Goal: Answer question/provide support: Share knowledge or assist other users

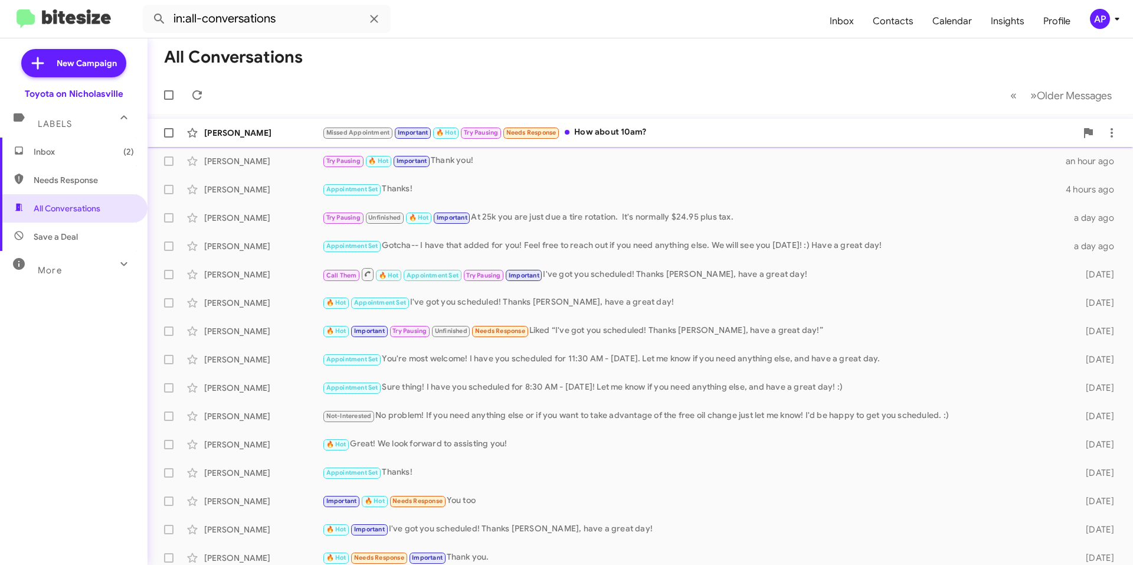
click at [700, 134] on div "Missed Appointment Important 🔥 Hot Try Pausing Needs Response How about 10am?" at bounding box center [699, 133] width 754 height 14
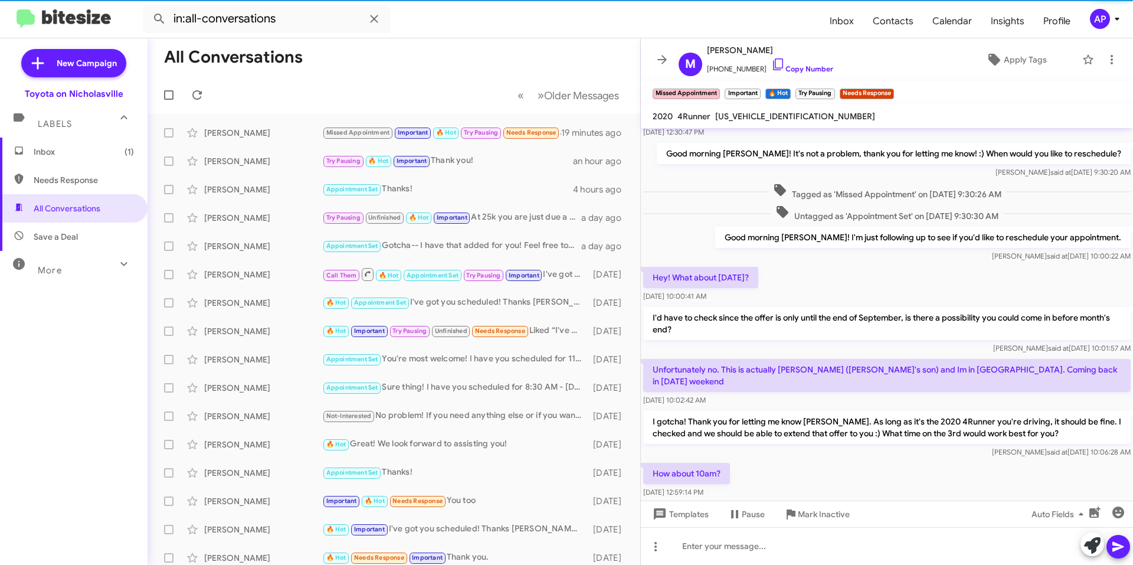
scroll to position [457, 0]
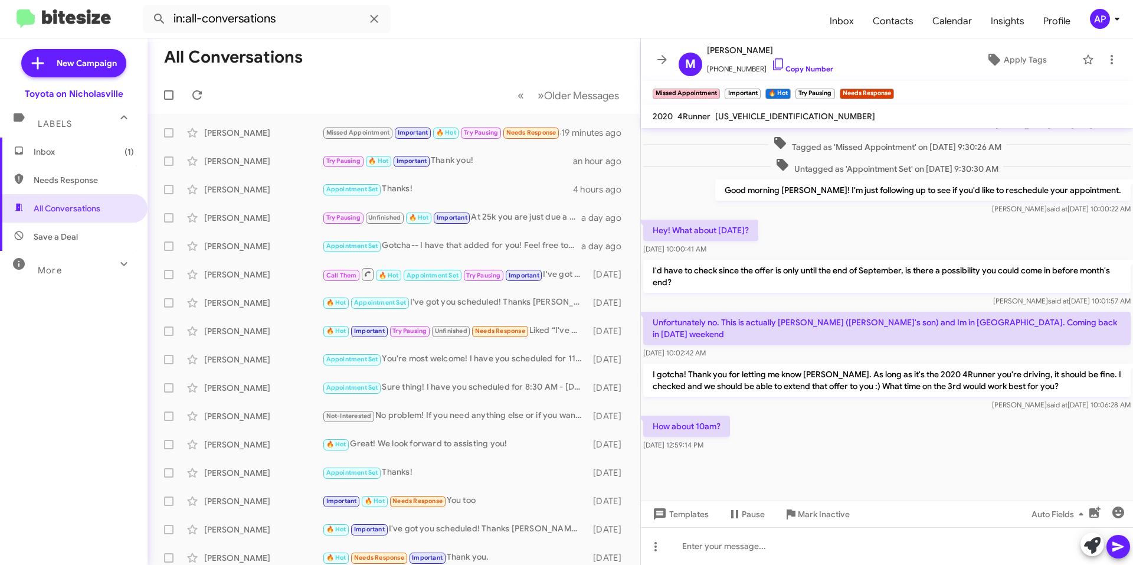
click at [775, 117] on span "[US_VEHICLE_IDENTIFICATION_NUMBER]" at bounding box center [796, 116] width 160 height 11
copy span "[US_VEHICLE_IDENTIFICATION_NUMBER]"
click at [746, 543] on div at bounding box center [887, 546] width 492 height 38
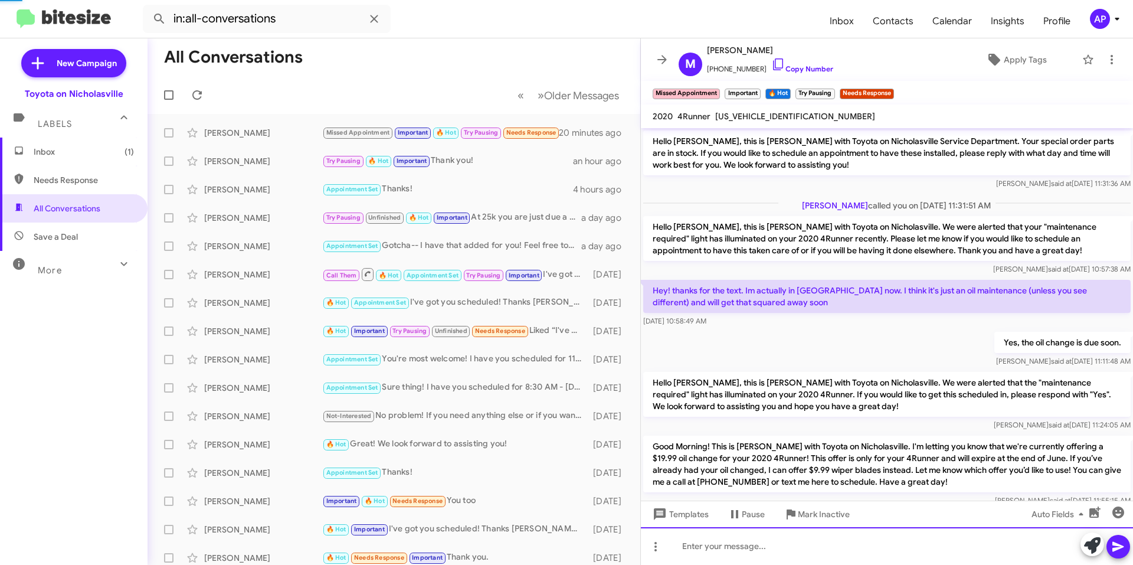
scroll to position [59, 0]
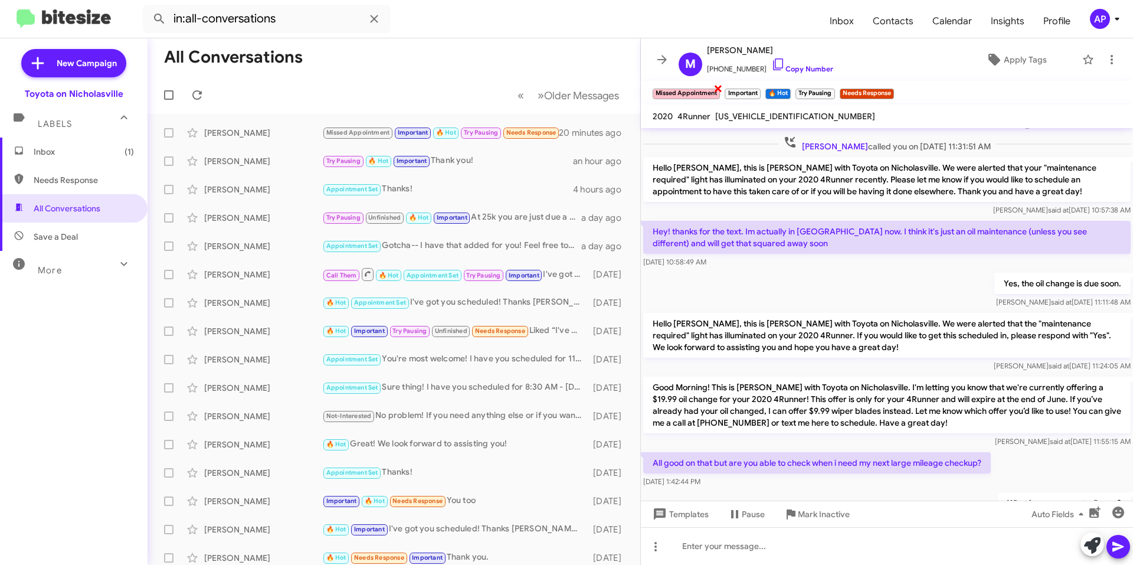
click at [717, 90] on span "×" at bounding box center [718, 88] width 9 height 14
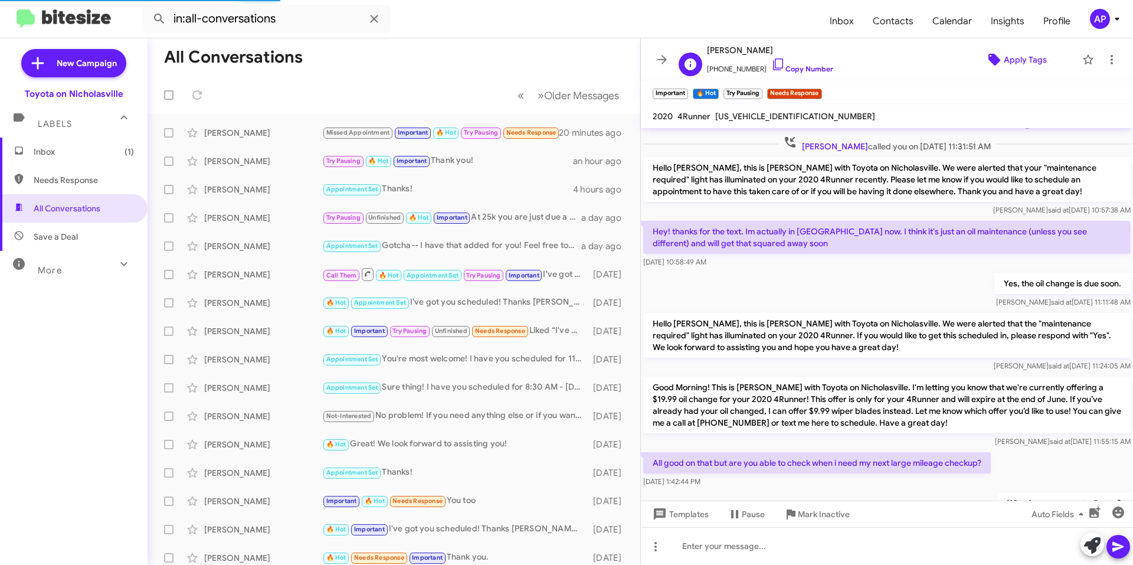
click at [1004, 58] on span "Apply Tags" at bounding box center [1025, 59] width 43 height 21
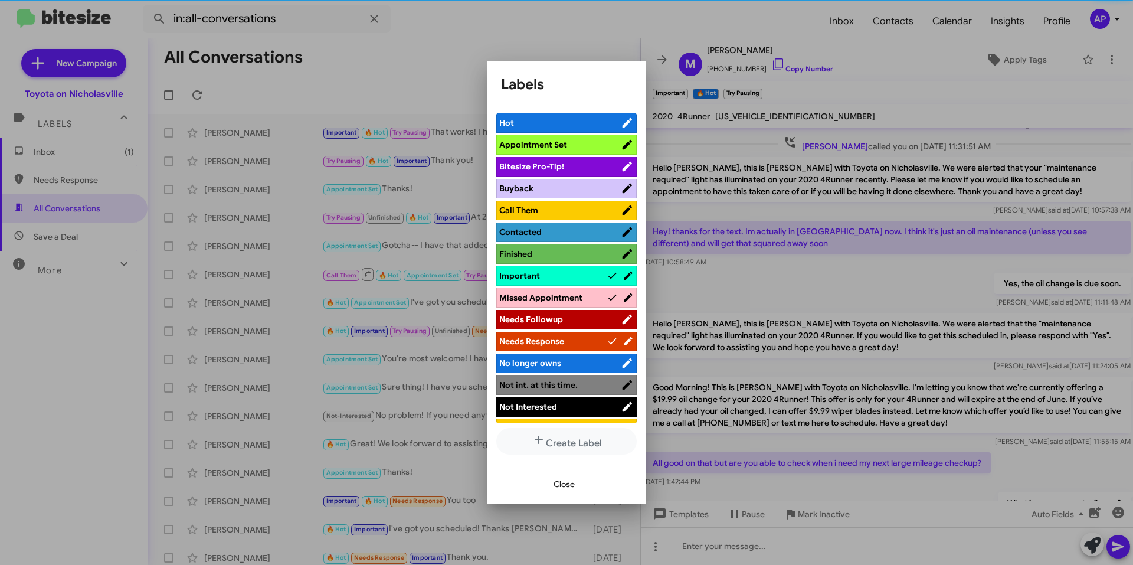
click at [593, 141] on span "Appointment Set" at bounding box center [560, 145] width 122 height 12
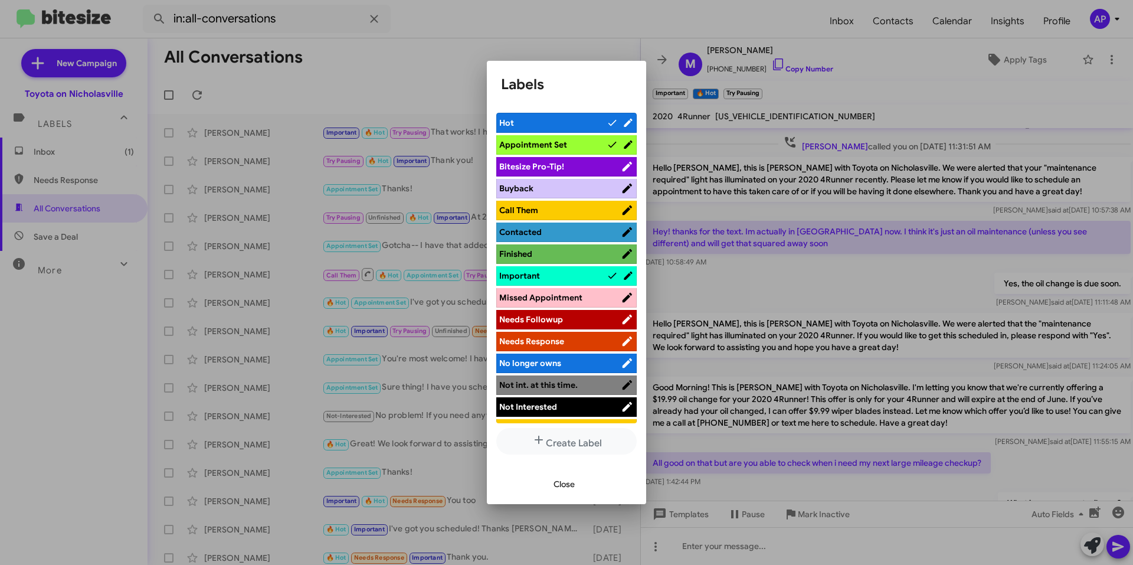
click at [576, 127] on span "Hot" at bounding box center [552, 123] width 107 height 12
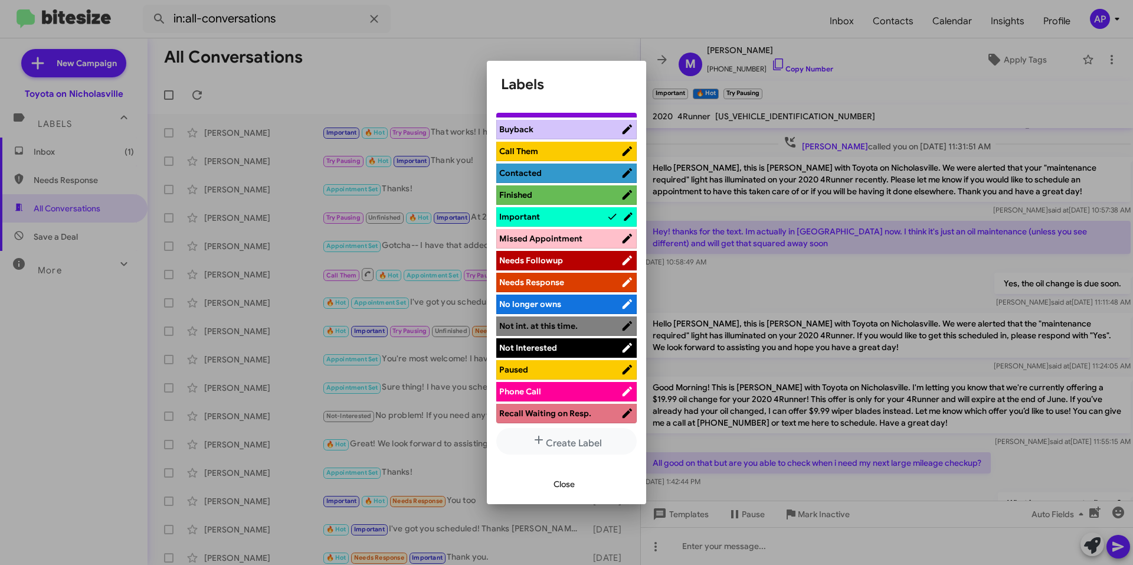
click at [589, 211] on span "Important" at bounding box center [552, 217] width 107 height 12
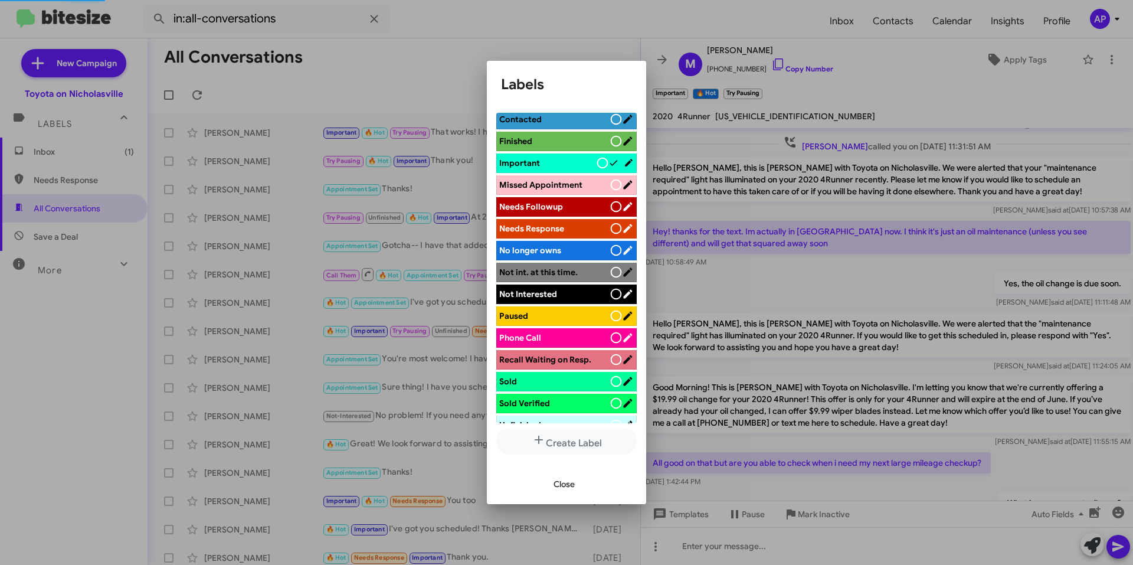
scroll to position [214, 0]
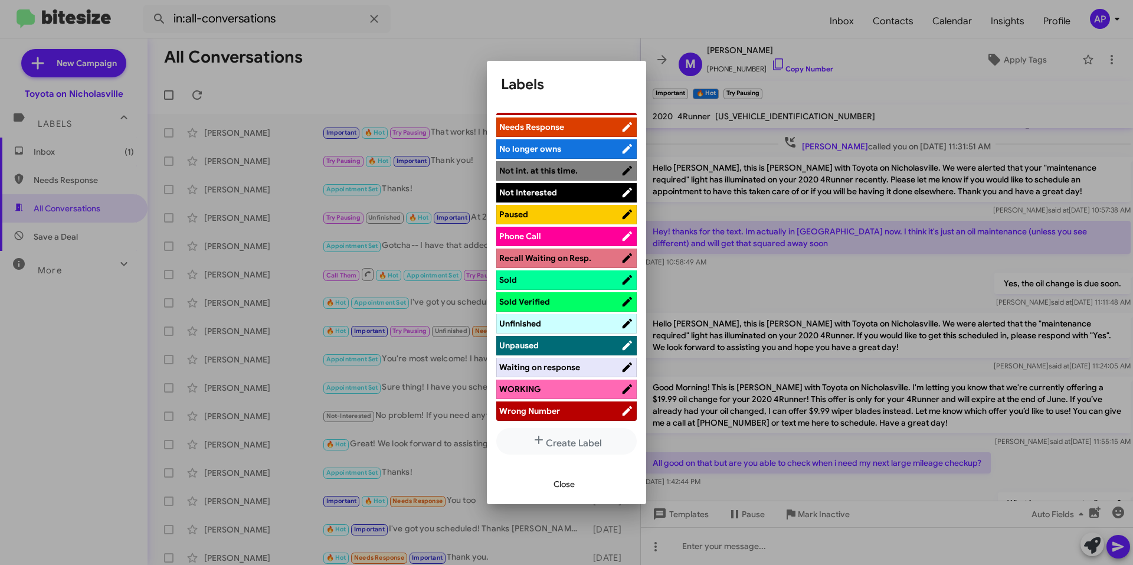
click at [565, 476] on span "Close" at bounding box center [564, 483] width 21 height 21
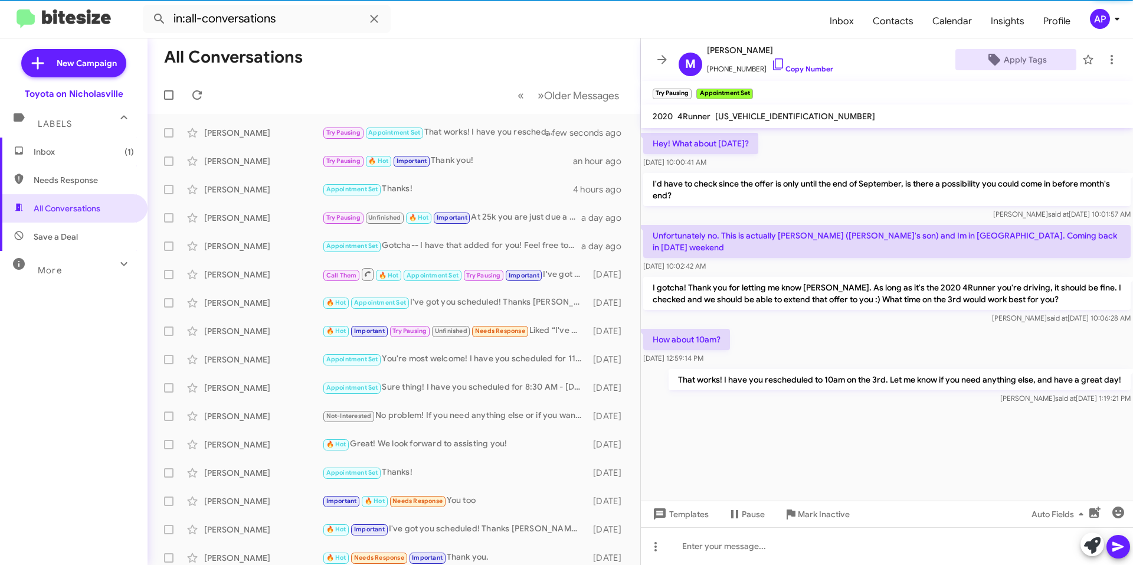
scroll to position [1459, 0]
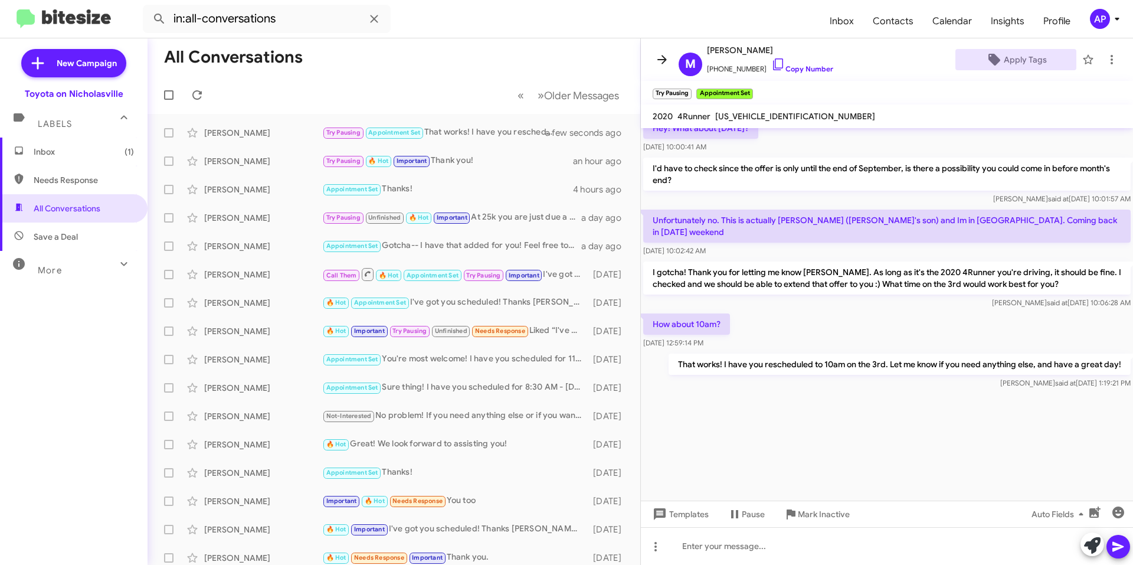
click at [658, 56] on icon at bounding box center [662, 60] width 14 height 14
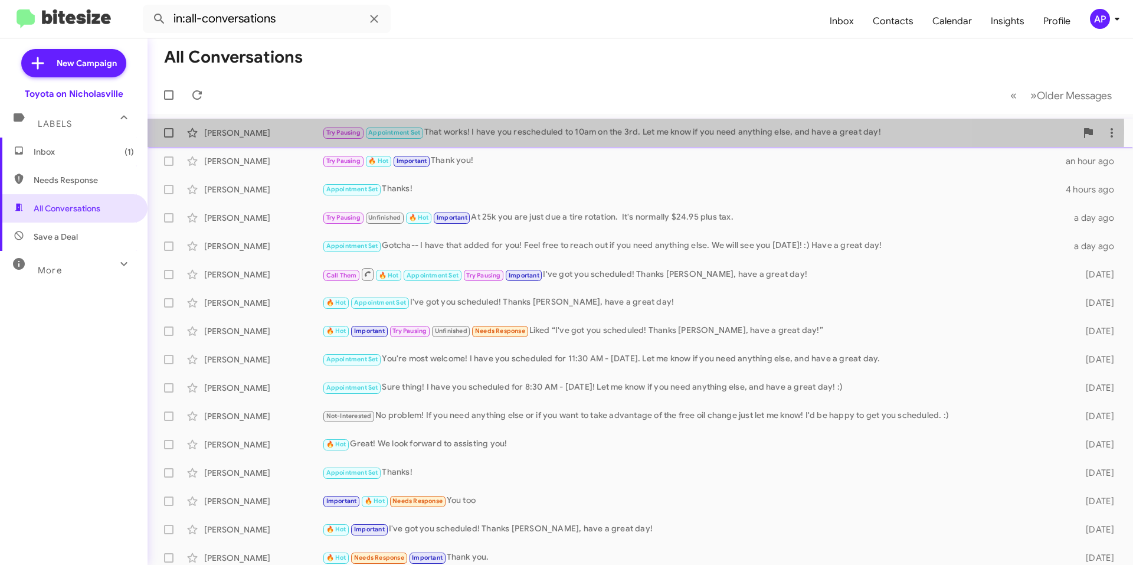
click at [524, 130] on div "Try Pausing Appointment Set That works! I have you rescheduled to 10am on the 3…" at bounding box center [699, 133] width 754 height 14
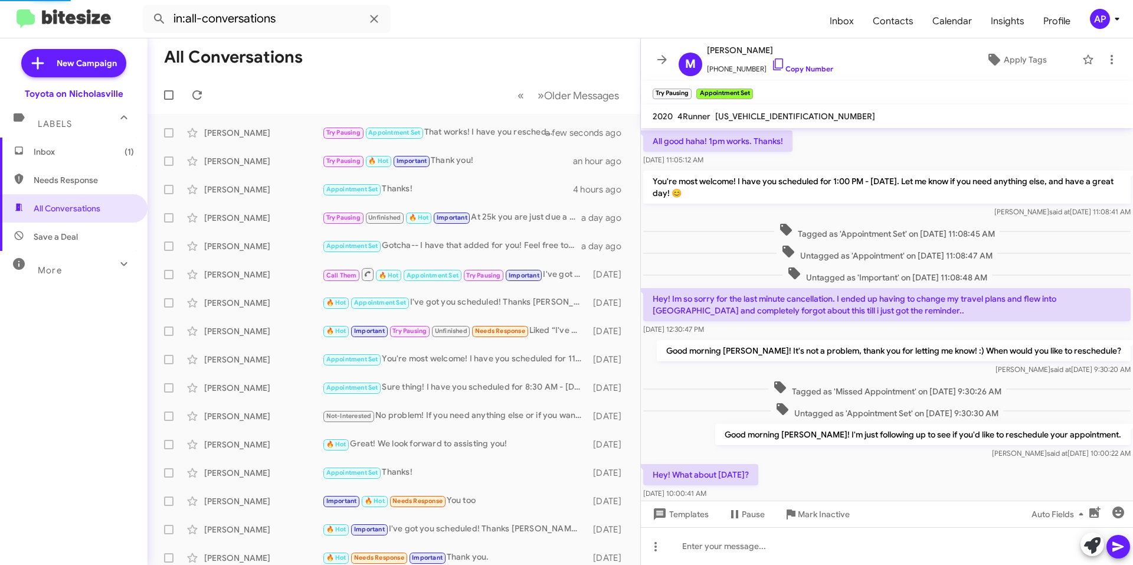
scroll to position [348, 0]
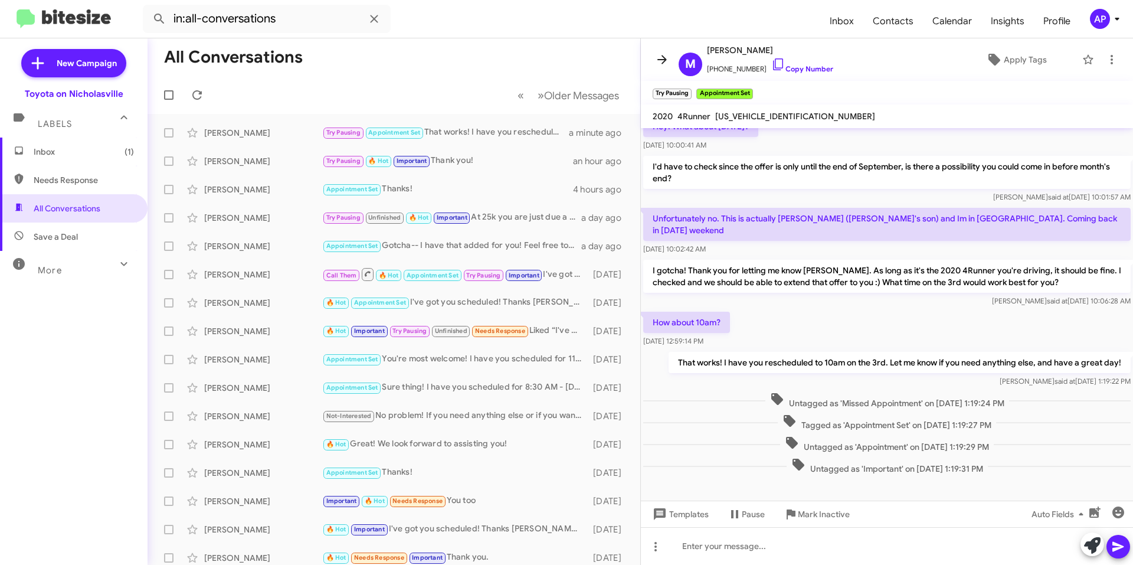
click at [656, 58] on icon at bounding box center [662, 60] width 14 height 14
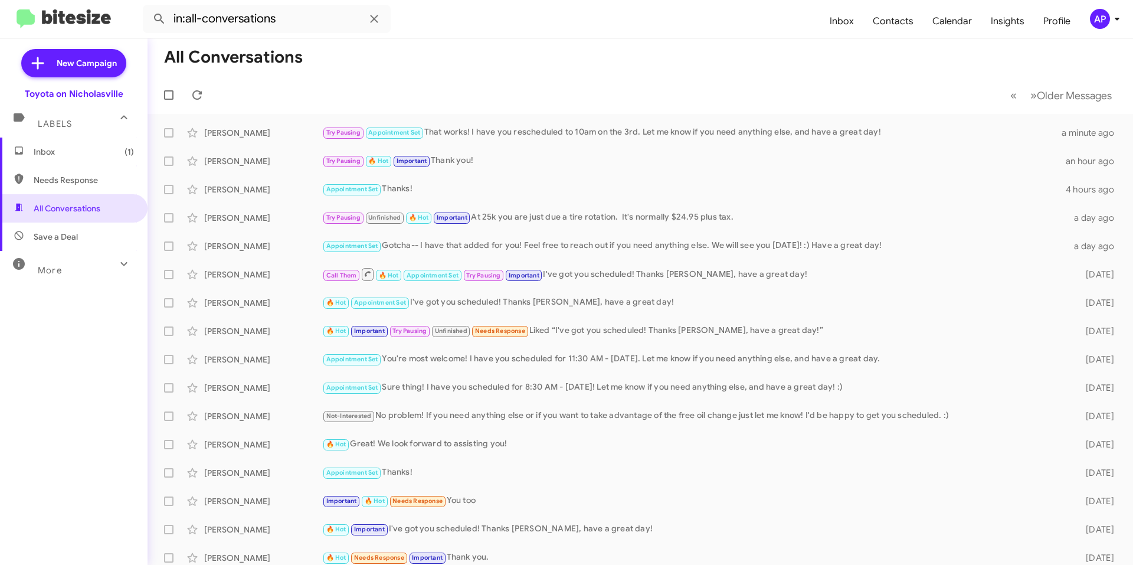
click at [51, 154] on span "Inbox (1)" at bounding box center [84, 152] width 100 height 12
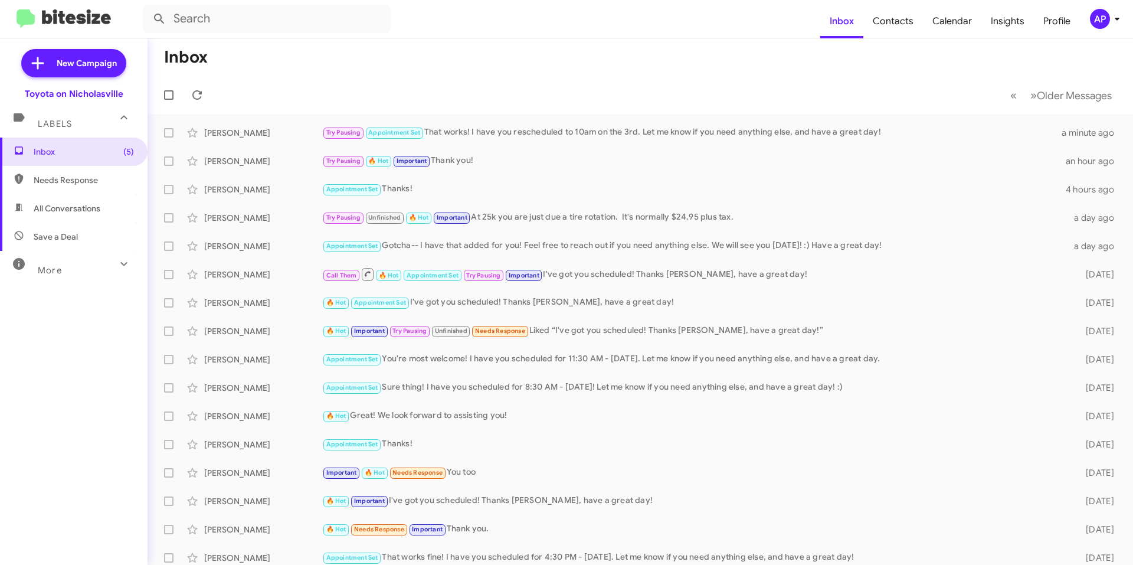
click at [81, 218] on span "All Conversations" at bounding box center [74, 208] width 148 height 28
type input "in:all-conversations"
